Goal: Information Seeking & Learning: Learn about a topic

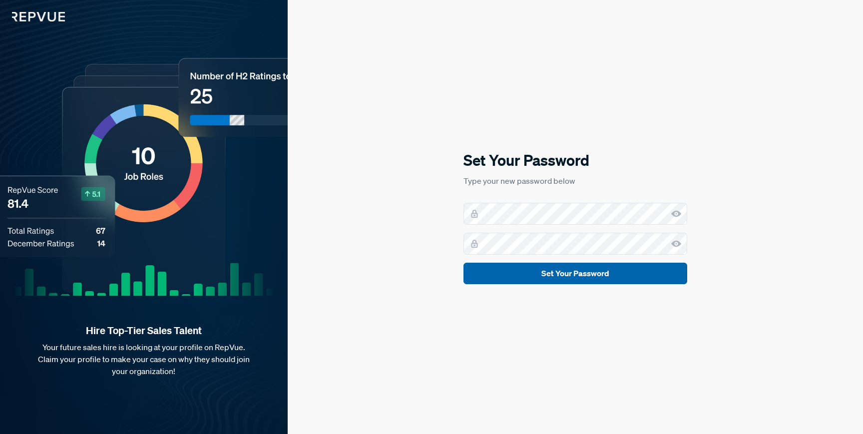
click at [609, 278] on button "Set Your Password" at bounding box center [576, 273] width 224 height 21
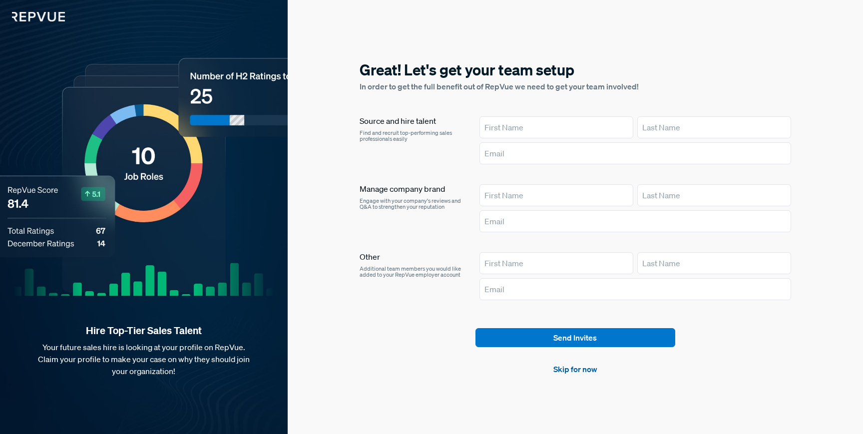
click at [567, 366] on link "Skip for now" at bounding box center [575, 369] width 44 height 12
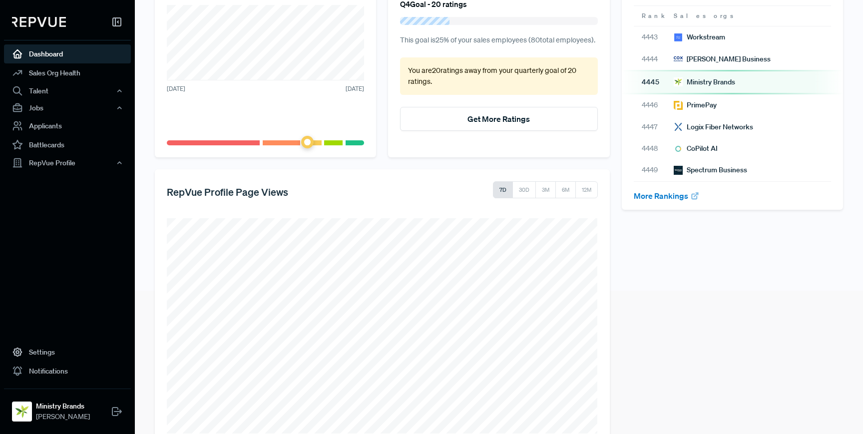
scroll to position [170, 0]
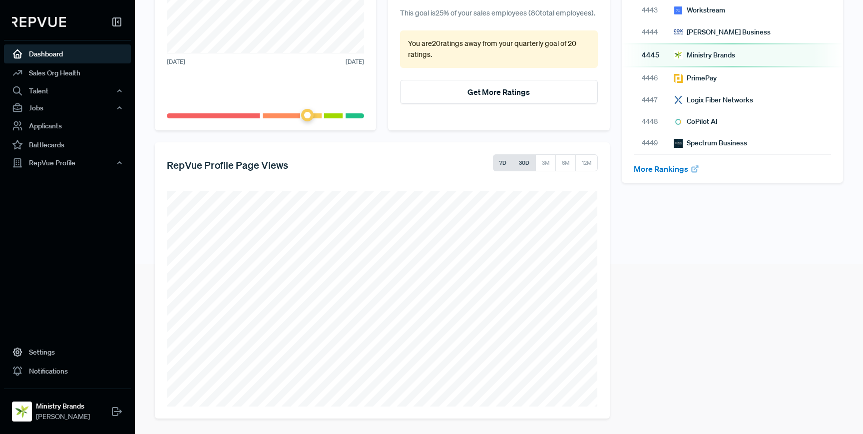
click at [527, 163] on button "30D" at bounding box center [524, 162] width 23 height 17
click at [542, 162] on button "3M" at bounding box center [545, 162] width 20 height 17
click at [562, 163] on button "6M" at bounding box center [565, 162] width 21 height 17
click at [508, 164] on button "7D" at bounding box center [503, 162] width 20 height 17
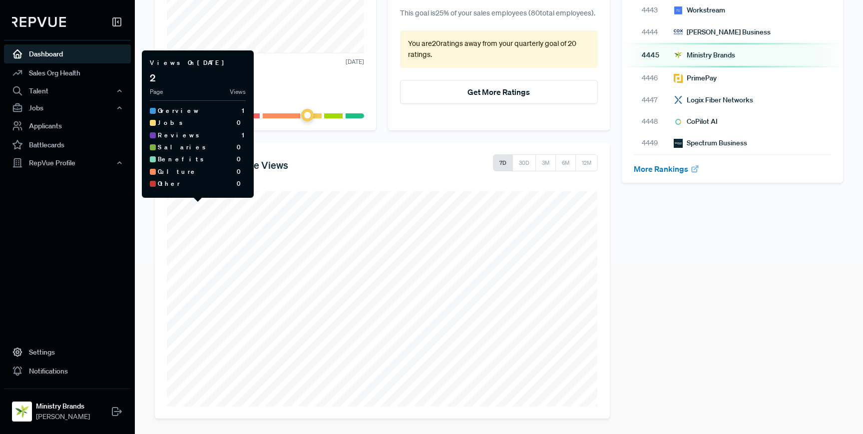
scroll to position [163, 0]
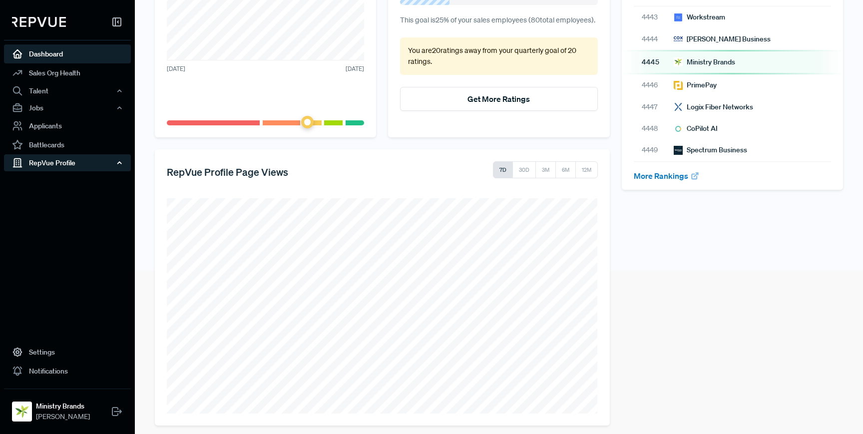
click at [56, 167] on div "RepVue Profile" at bounding box center [67, 162] width 127 height 17
click at [66, 184] on link "Profile Overview" at bounding box center [80, 186] width 127 height 25
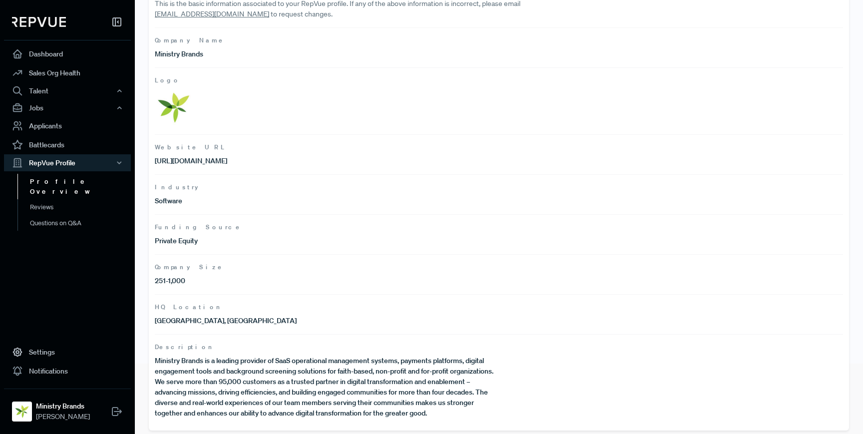
scroll to position [75, 0]
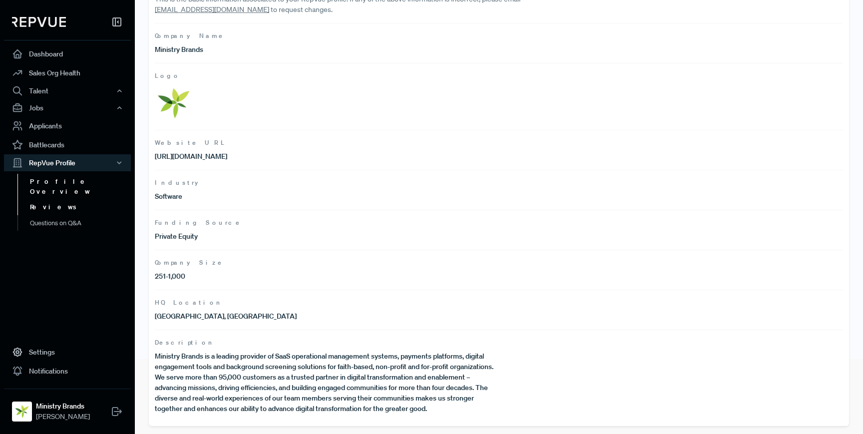
click at [49, 199] on link "Reviews" at bounding box center [80, 207] width 127 height 16
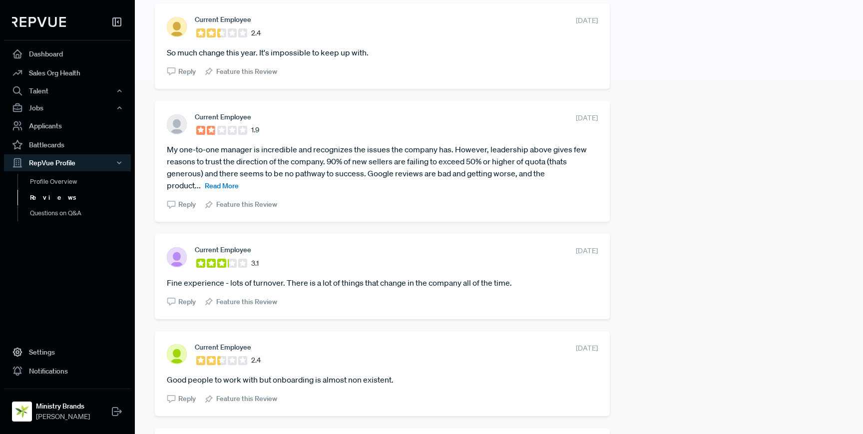
scroll to position [369, 0]
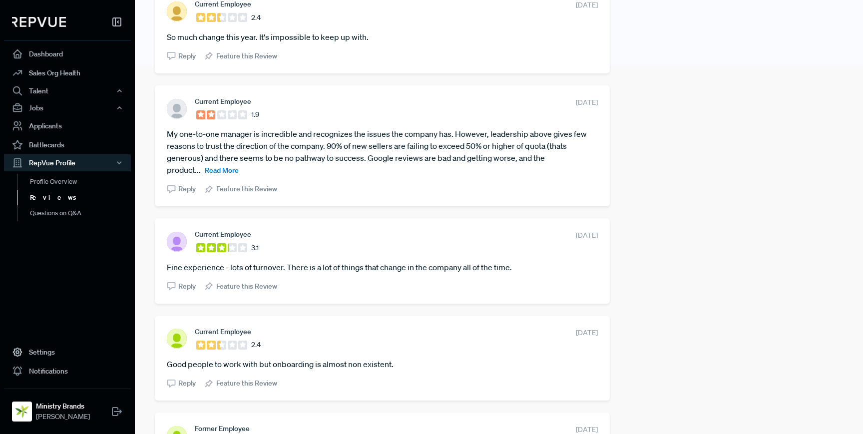
click at [225, 172] on span "Read More" at bounding box center [222, 170] width 34 height 9
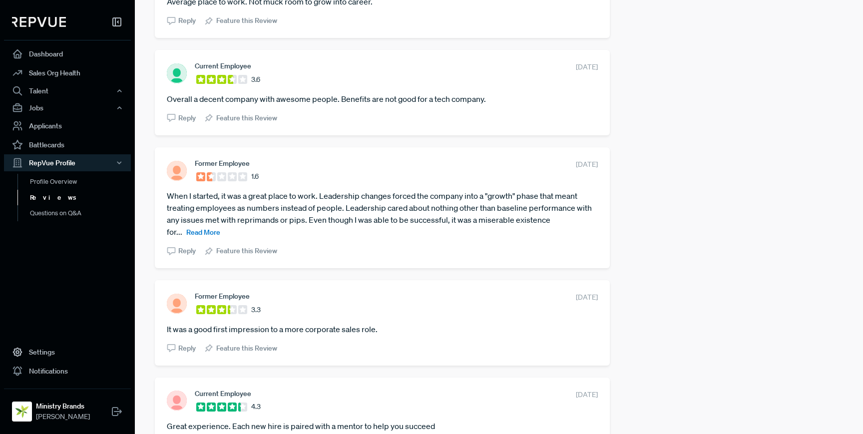
scroll to position [835, 0]
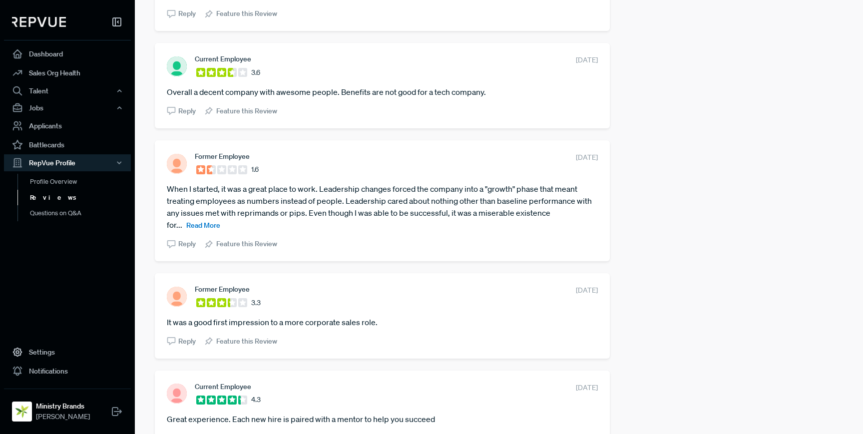
click at [206, 227] on span "Read More" at bounding box center [203, 225] width 34 height 9
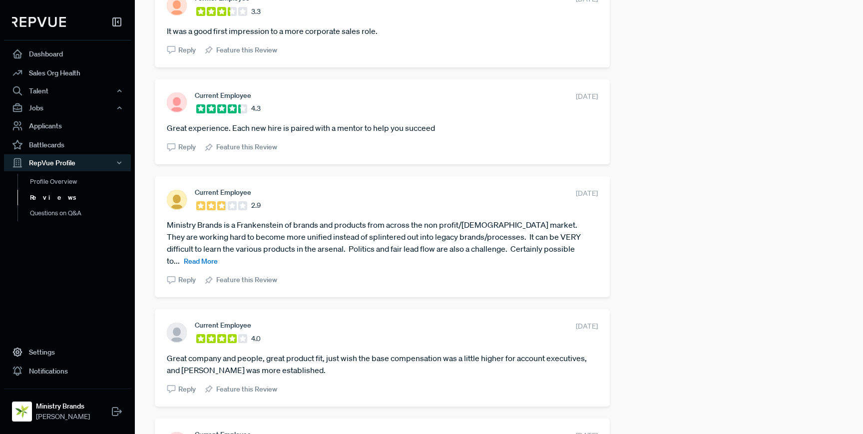
scroll to position [1132, 0]
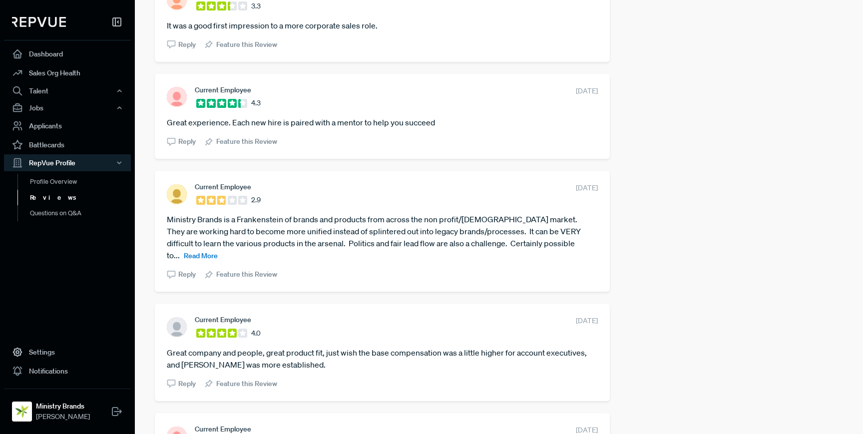
click at [218, 251] on span "Read More" at bounding box center [201, 255] width 34 height 9
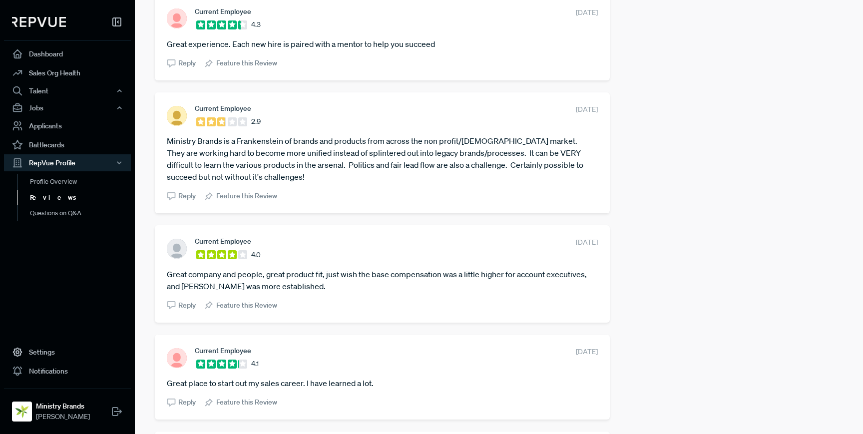
scroll to position [1209, 0]
click at [53, 142] on link "Battlecards" at bounding box center [67, 144] width 127 height 19
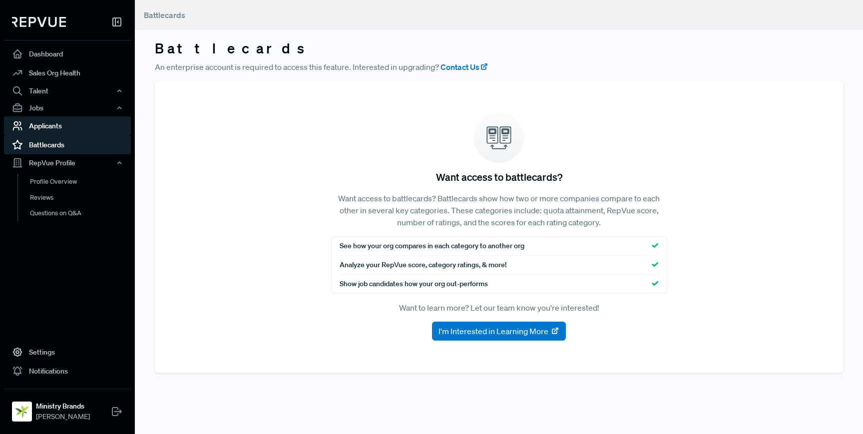
click at [55, 132] on link "Applicants" at bounding box center [67, 125] width 127 height 19
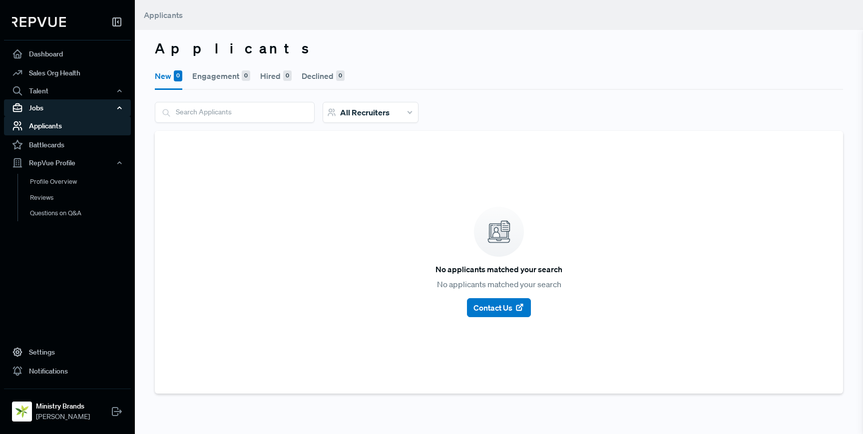
click at [54, 109] on div "Jobs" at bounding box center [67, 107] width 127 height 17
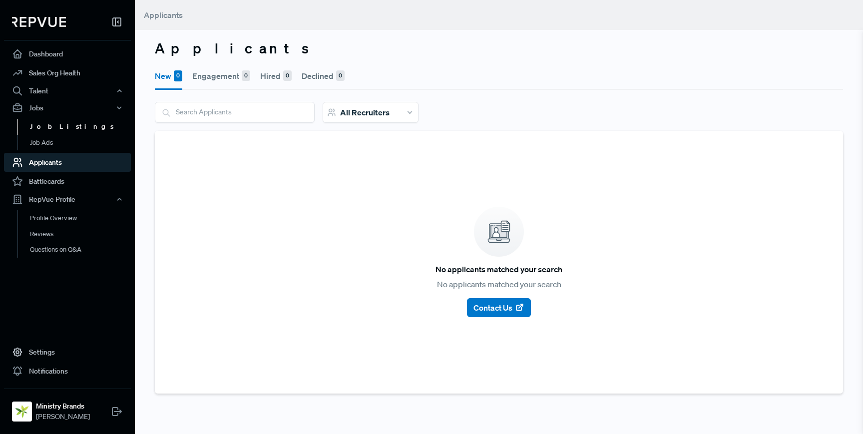
click at [55, 130] on link "Job Listings" at bounding box center [80, 127] width 127 height 16
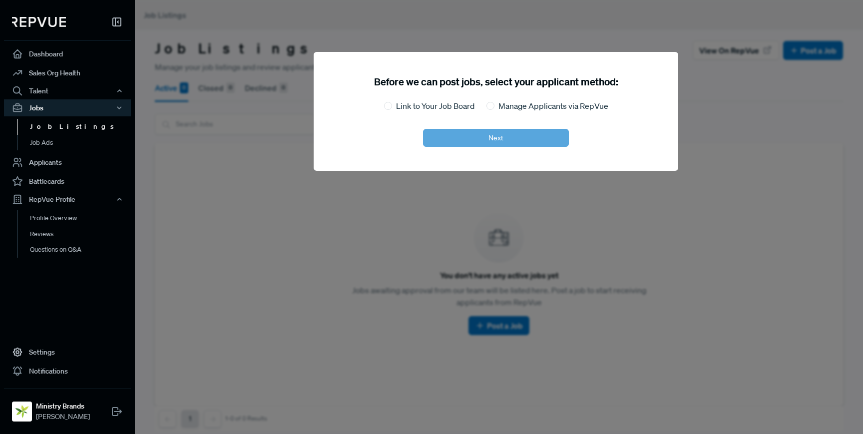
click at [197, 101] on div at bounding box center [566, 217] width 863 height 434
click at [60, 68] on link "Sales Org Health" at bounding box center [67, 72] width 127 height 19
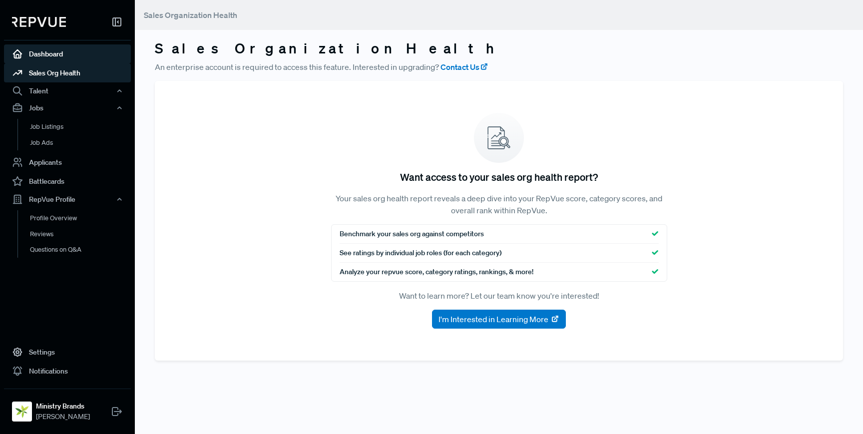
click at [47, 56] on link "Dashboard" at bounding box center [67, 53] width 127 height 19
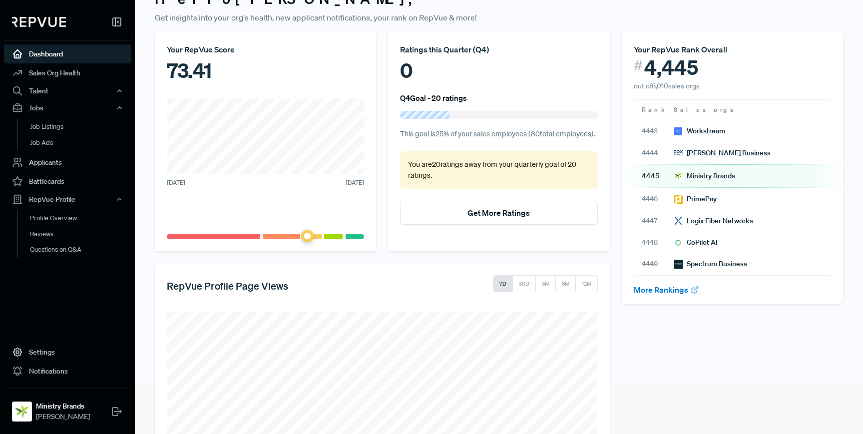
scroll to position [21, 0]
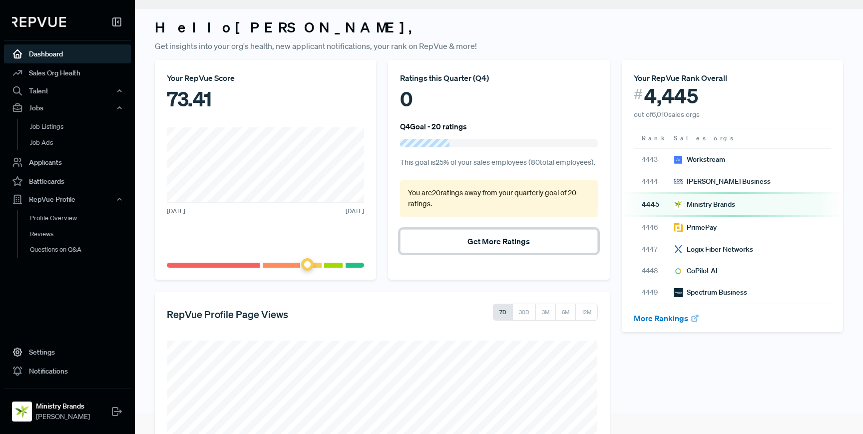
click at [487, 236] on button "Get More Ratings" at bounding box center [498, 241] width 197 height 24
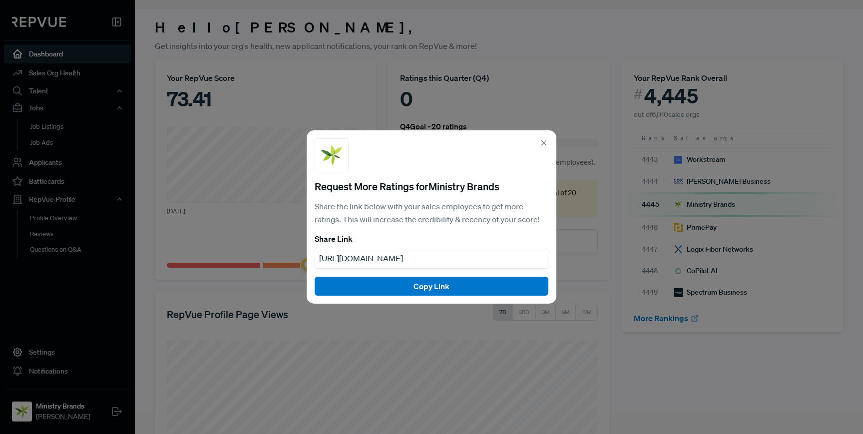
click at [542, 143] on icon at bounding box center [543, 142] width 9 height 9
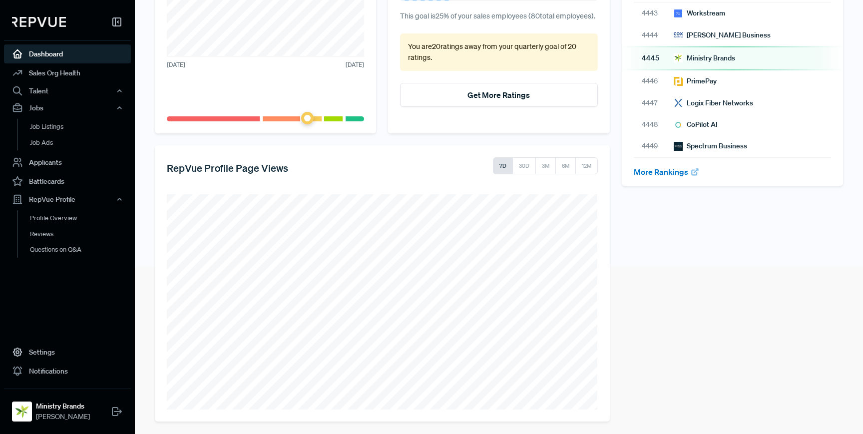
scroll to position [170, 0]
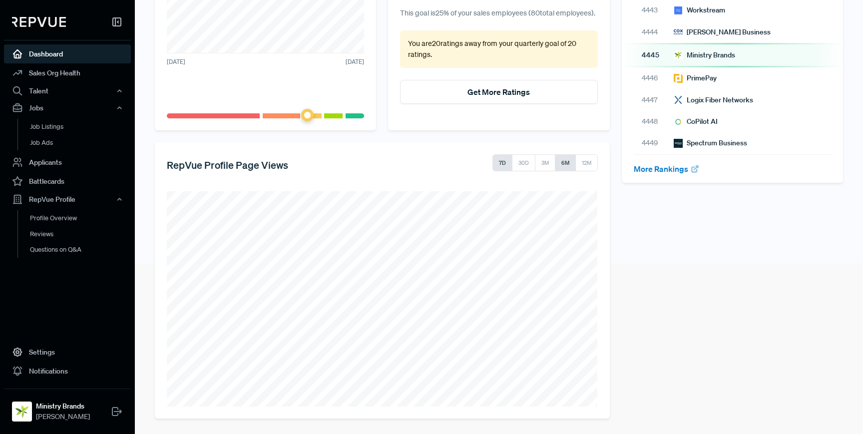
click at [557, 162] on button "6M" at bounding box center [565, 162] width 21 height 17
